Goal: Information Seeking & Learning: Learn about a topic

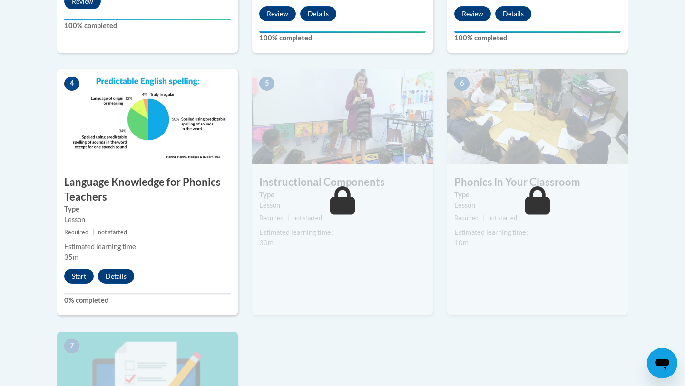
scroll to position [514, 0]
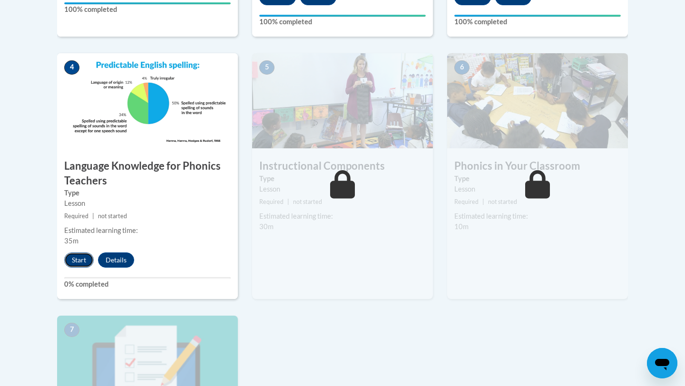
click at [78, 260] on button "Start" at bounding box center [78, 260] width 29 height 15
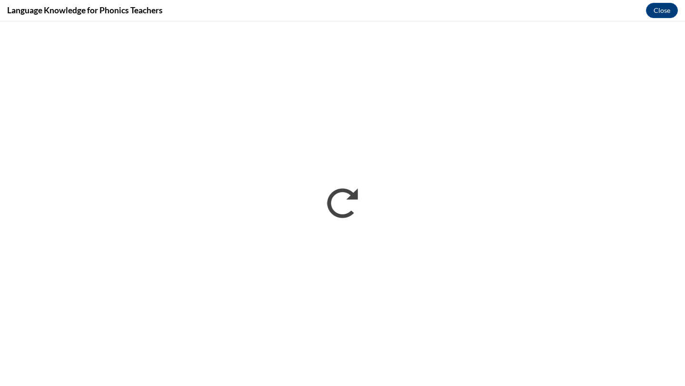
scroll to position [0, 0]
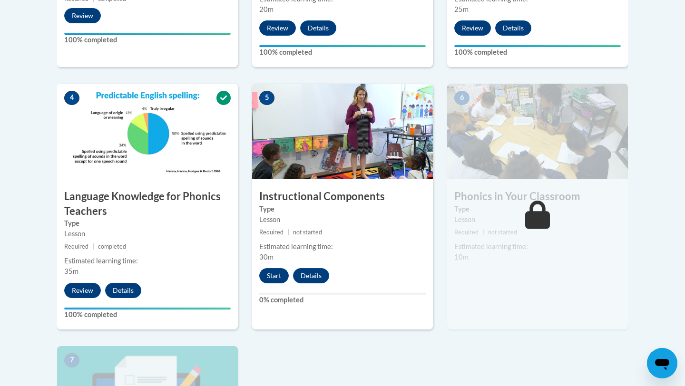
scroll to position [501, 0]
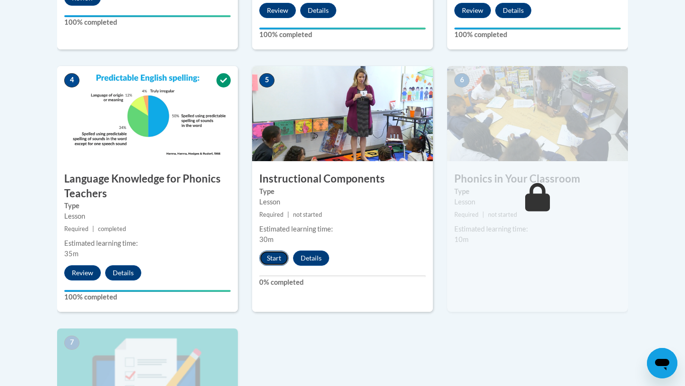
click at [278, 255] on button "Start" at bounding box center [273, 258] width 29 height 15
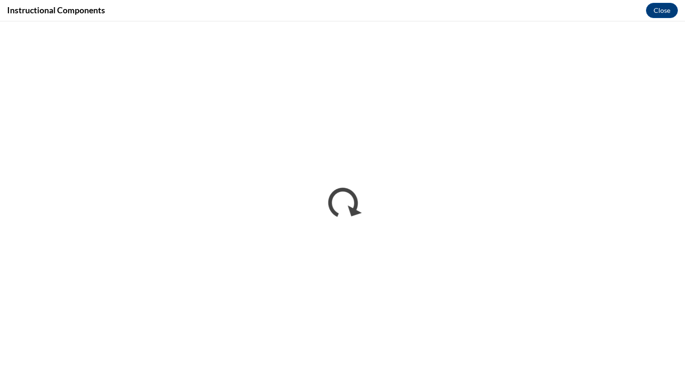
scroll to position [0, 0]
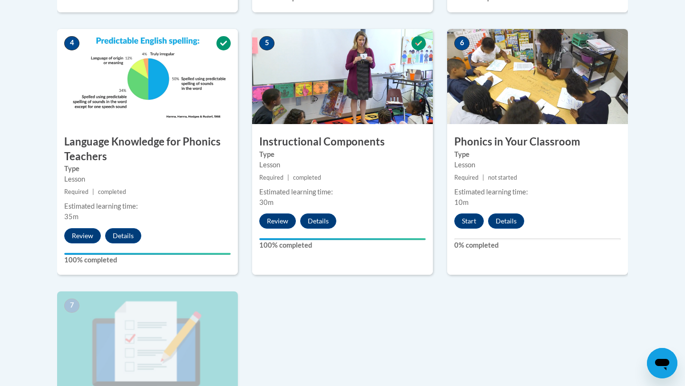
scroll to position [538, 0]
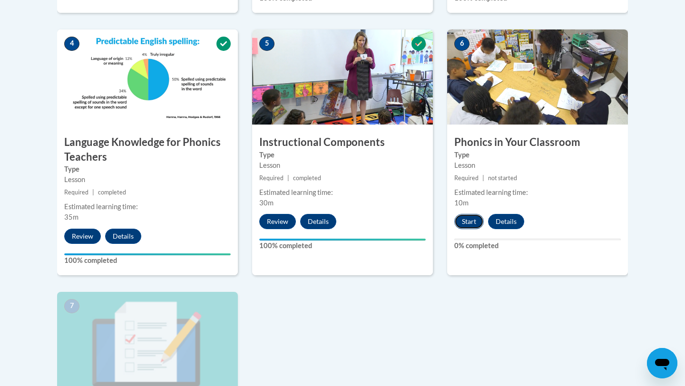
click at [461, 220] on button "Start" at bounding box center [468, 221] width 29 height 15
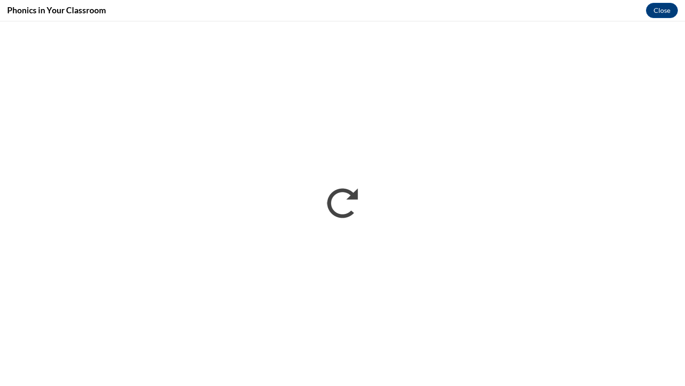
scroll to position [0, 0]
